Goal: Information Seeking & Learning: Learn about a topic

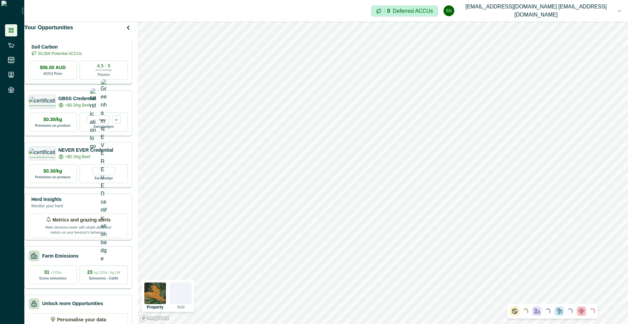
click at [82, 57] on p "50,000 Potential ACCUs" at bounding box center [59, 54] width 43 height 6
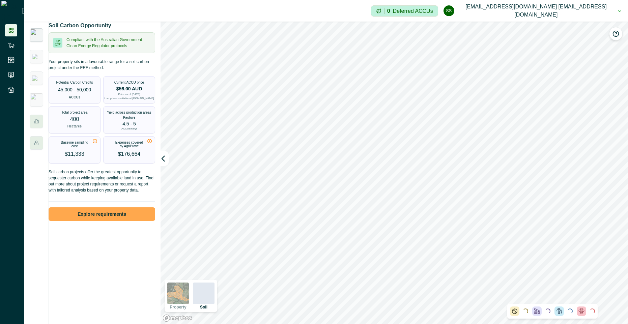
click at [99, 220] on button "Explore requirements" at bounding box center [102, 213] width 107 height 13
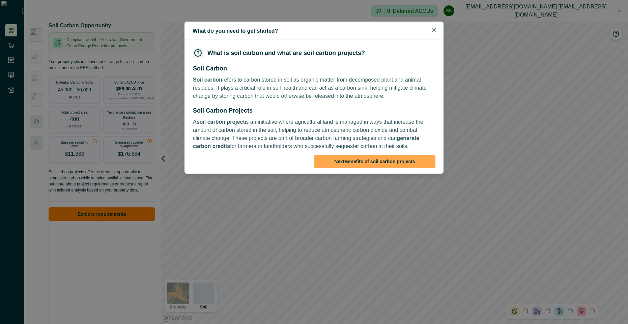
click at [368, 164] on button "Next Benefits of soil carbon projects" at bounding box center [374, 161] width 121 height 13
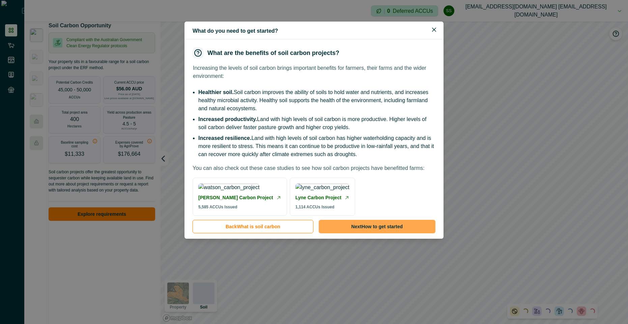
click at [394, 233] on button "Next How to get started" at bounding box center [377, 226] width 117 height 13
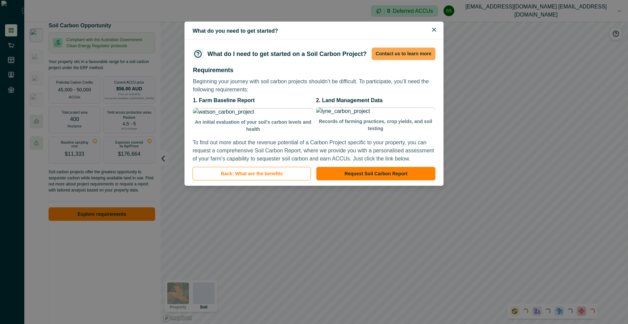
click at [393, 60] on button "Contact us to learn more" at bounding box center [404, 54] width 64 height 12
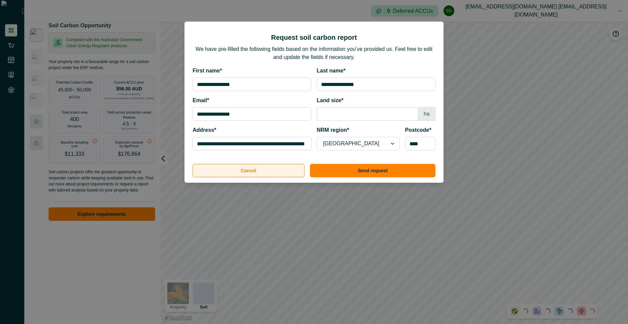
click at [256, 169] on button "Cancel" at bounding box center [249, 170] width 112 height 13
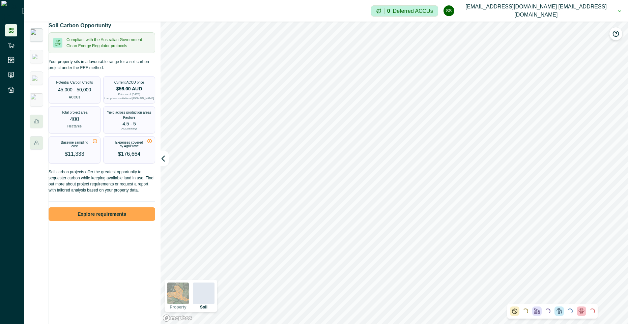
click at [134, 216] on button "Explore requirements" at bounding box center [102, 213] width 107 height 13
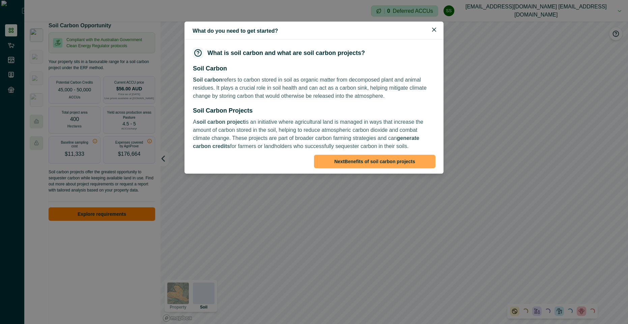
click at [375, 160] on button "Next Benefits of soil carbon projects" at bounding box center [374, 161] width 121 height 13
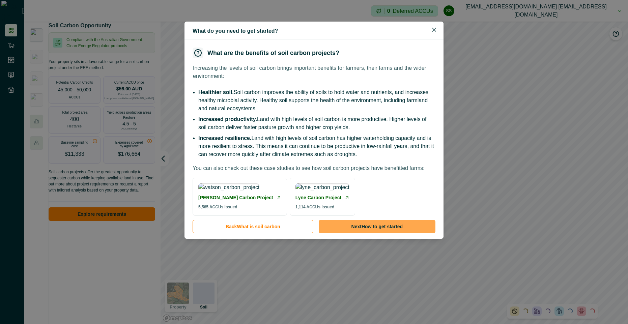
click at [367, 233] on button "Next How to get started" at bounding box center [377, 226] width 117 height 13
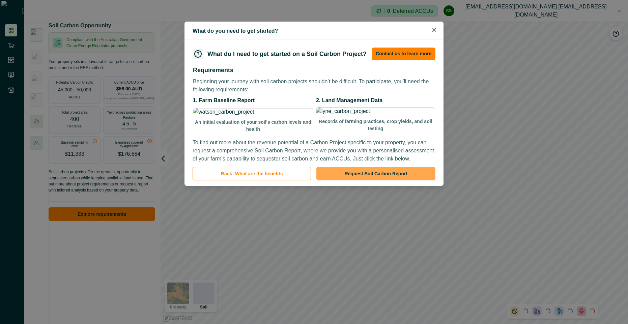
click at [385, 180] on button "Request Soil Carbon Report" at bounding box center [375, 173] width 119 height 13
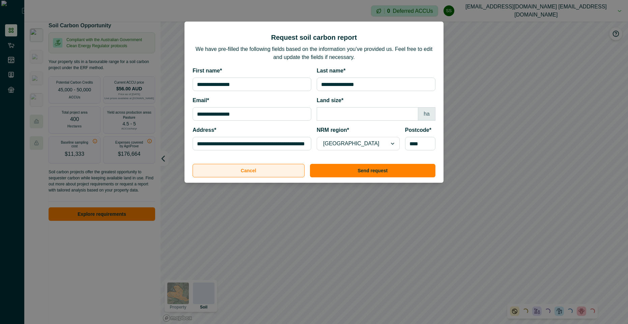
click at [246, 168] on button "Cancel" at bounding box center [249, 170] width 112 height 13
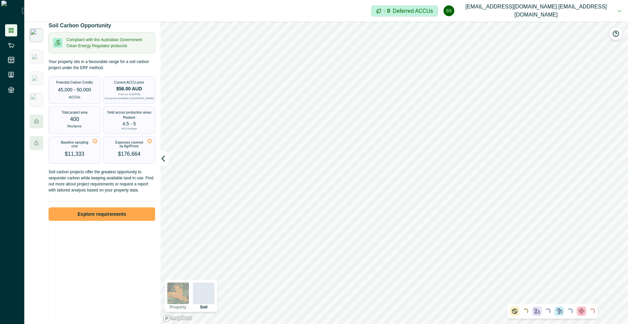
click at [95, 221] on button "Explore requirements" at bounding box center [102, 213] width 107 height 13
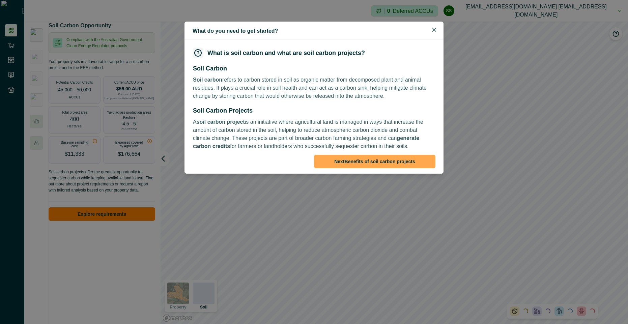
click at [389, 160] on button "Next Benefits of soil carbon projects" at bounding box center [374, 161] width 121 height 13
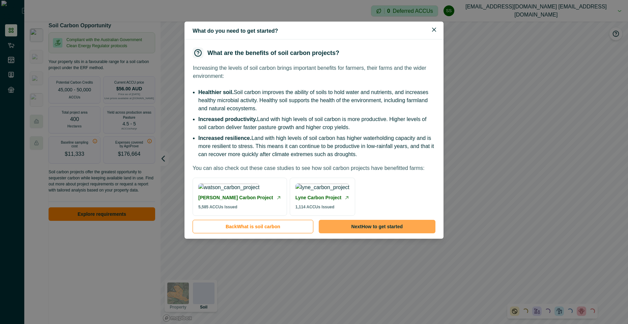
click at [372, 233] on button "Next How to get started" at bounding box center [377, 226] width 117 height 13
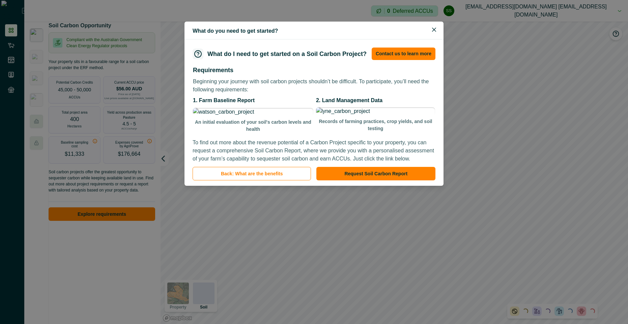
click at [374, 16] on div "What do you need to get started? What do I need to get started on a Soil Carbon…" at bounding box center [314, 162] width 628 height 324
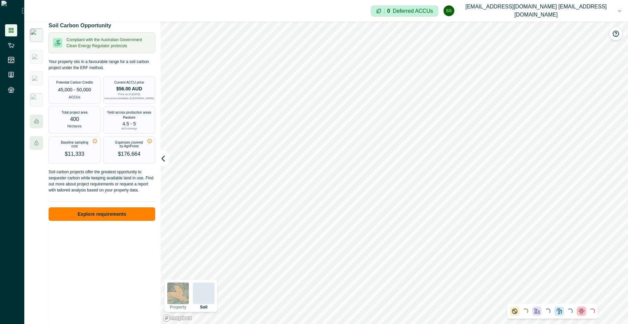
click at [616, 14] on button "ss scp@agriprove.io scp@agriprove.io" at bounding box center [532, 11] width 178 height 22
click at [568, 33] on button "Sign out" at bounding box center [553, 30] width 75 height 11
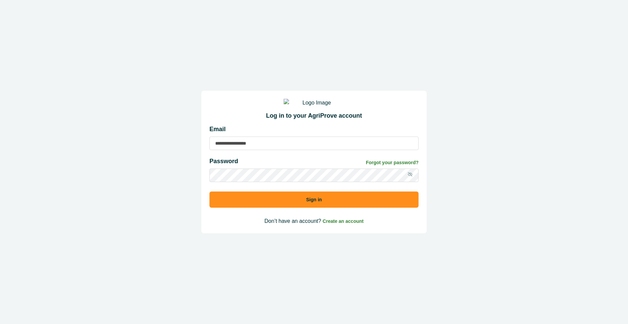
type input "**********"
click at [317, 203] on button "Sign in" at bounding box center [313, 199] width 209 height 16
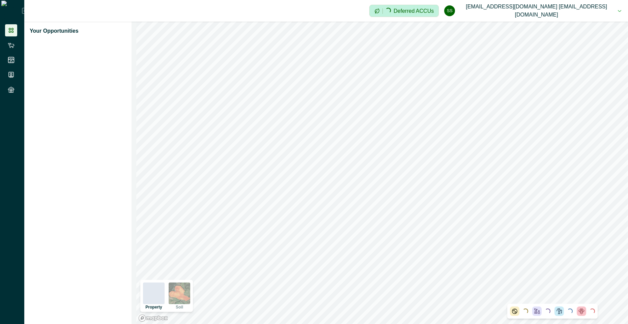
click at [619, 13] on button "ss scp@agriprove.io scp@agriprove.io" at bounding box center [532, 11] width 177 height 22
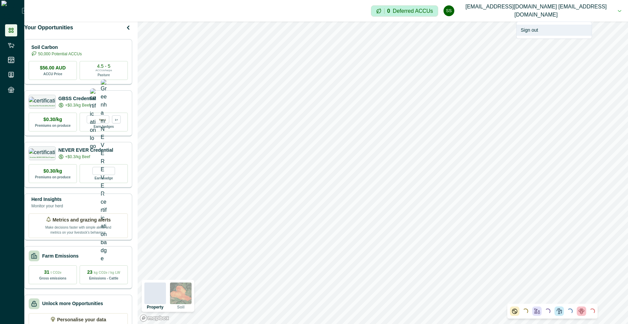
click at [542, 31] on button "Sign out" at bounding box center [553, 30] width 75 height 11
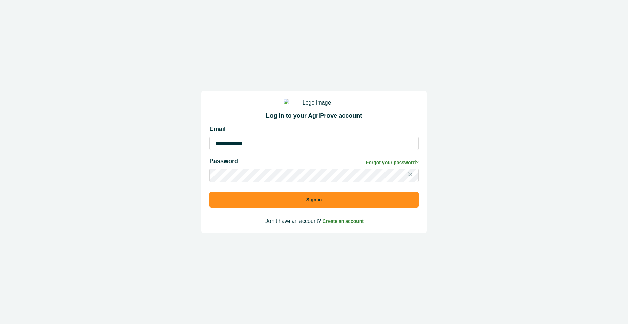
click at [259, 150] on input "**********" at bounding box center [313, 143] width 209 height 13
click at [273, 148] on input "**********" at bounding box center [313, 143] width 209 height 13
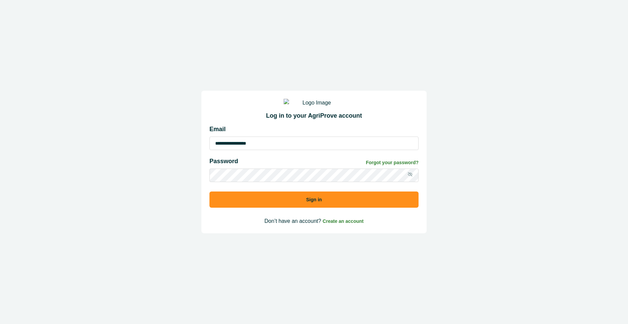
click at [273, 148] on input "**********" at bounding box center [313, 143] width 209 height 13
type input "**********"
click at [281, 206] on button "Sign in" at bounding box center [313, 199] width 209 height 16
